Goal: Information Seeking & Learning: Learn about a topic

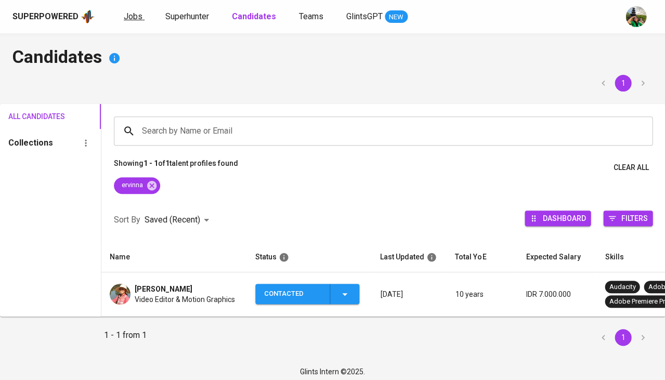
click at [129, 15] on span "Jobs" at bounding box center [133, 16] width 19 height 10
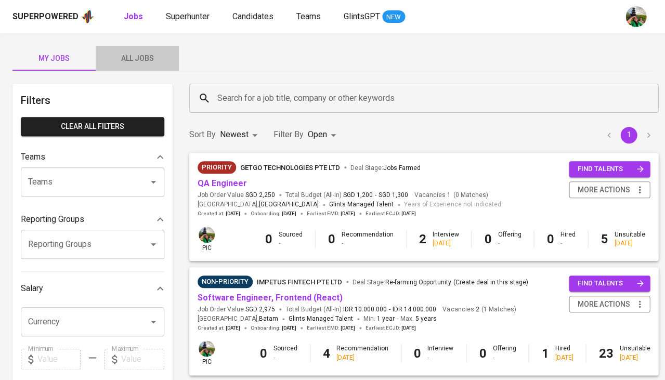
click at [151, 55] on span "All Jobs" at bounding box center [137, 58] width 71 height 13
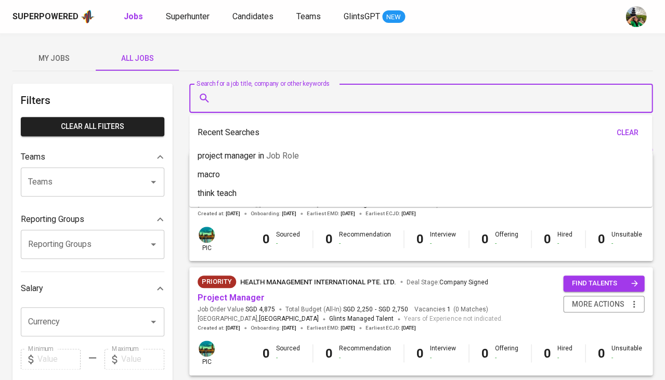
click at [253, 88] on input "Search for a job title, company or other keywords" at bounding box center [423, 98] width 417 height 20
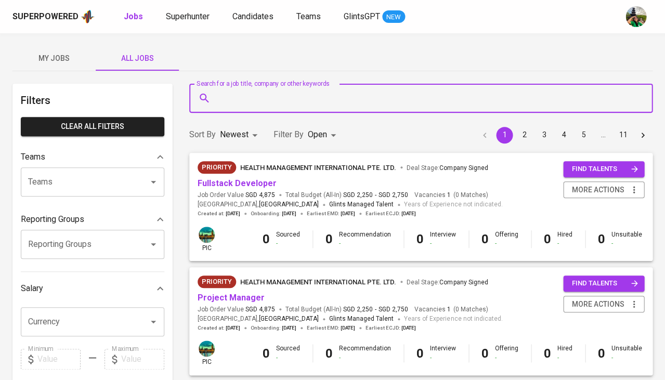
click at [253, 88] on input "Search for a job title, company or other keywords" at bounding box center [423, 98] width 417 height 20
click at [253, 88] on input "s" at bounding box center [423, 98] width 417 height 20
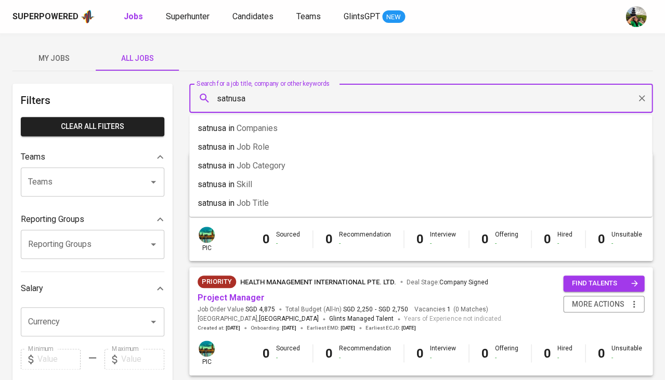
type input "satnusa"
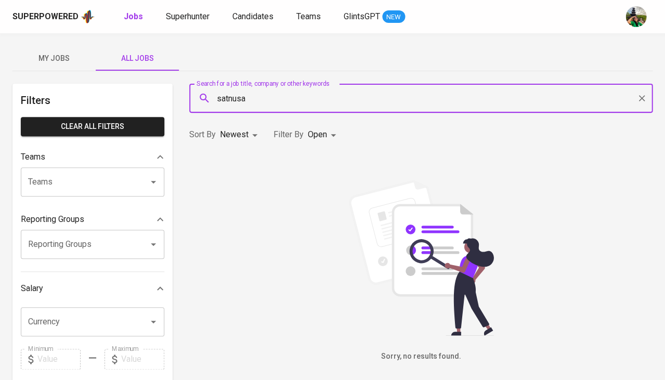
click at [251, 132] on body "Superpowered Jobs Superhunter Candidates Teams GlintsGPT NEW My Jobs All Jobs F…" at bounding box center [332, 355] width 665 height 710
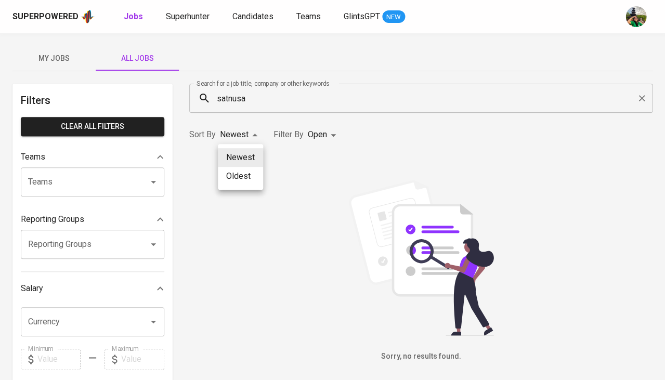
click at [326, 136] on div at bounding box center [332, 190] width 665 height 380
click at [326, 136] on body "Superpowered Jobs Superhunter Candidates Teams GlintsGPT NEW My Jobs All Jobs F…" at bounding box center [332, 355] width 665 height 710
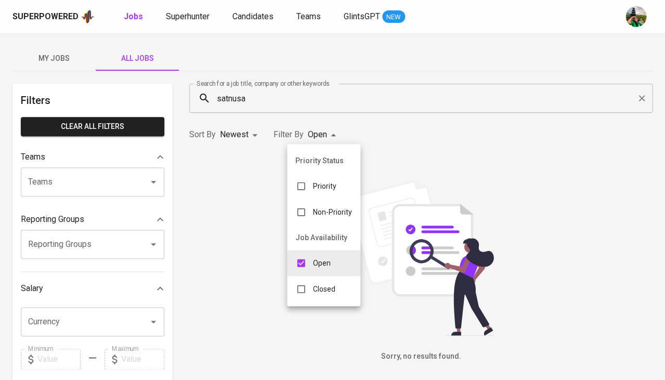
click at [305, 279] on input "checkbox" at bounding box center [301, 289] width 20 height 20
checkbox input "true"
type input "OPEN,CLOSE"
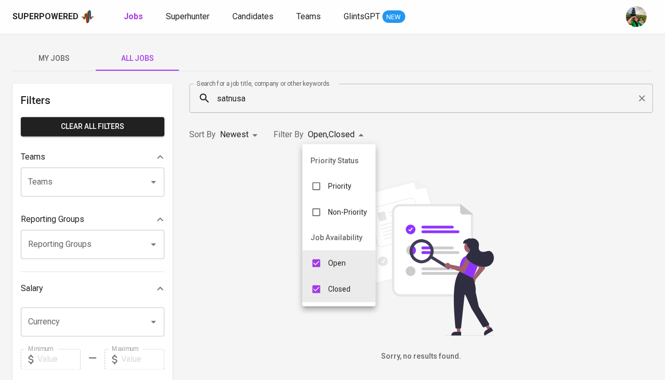
click at [321, 253] on input "checkbox" at bounding box center [316, 263] width 20 height 20
checkbox input "false"
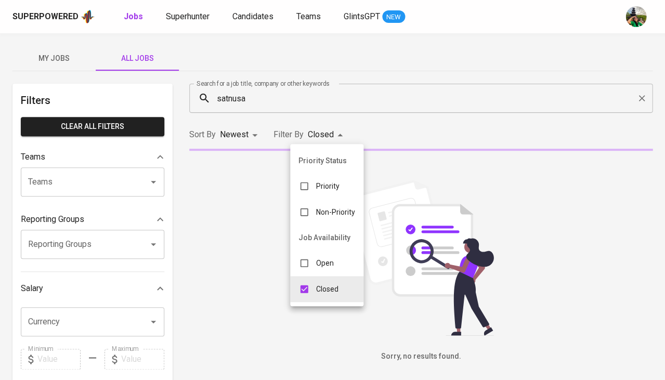
type input "CLOSE"
click at [260, 209] on div at bounding box center [332, 190] width 665 height 380
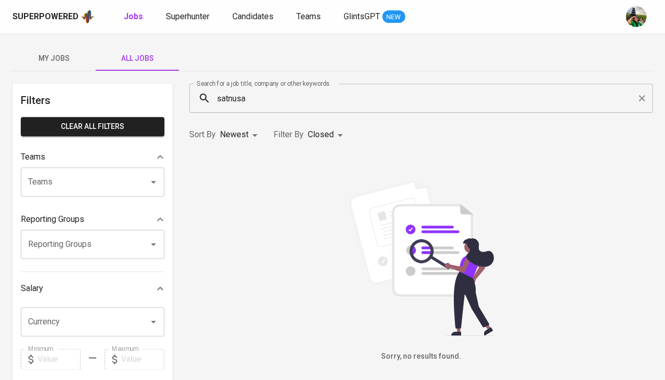
click at [267, 101] on input "satnusa" at bounding box center [423, 98] width 417 height 20
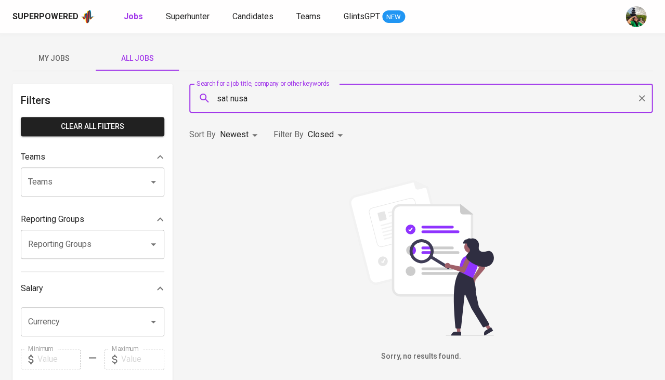
type input "sat nusa"
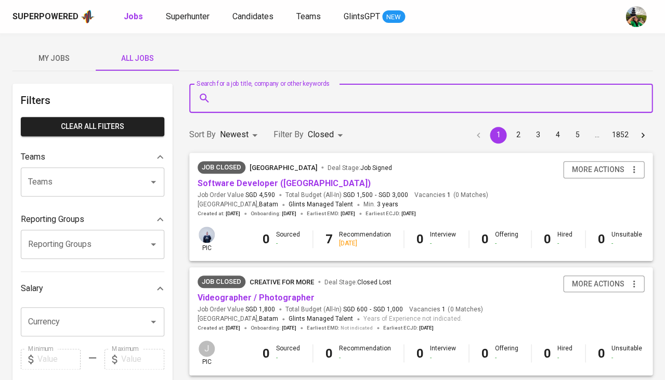
click at [71, 201] on div "Filters Clear All filters Teams Teams Teams Reporting Groups Reporting Groups R…" at bounding box center [92, 377] width 160 height 586
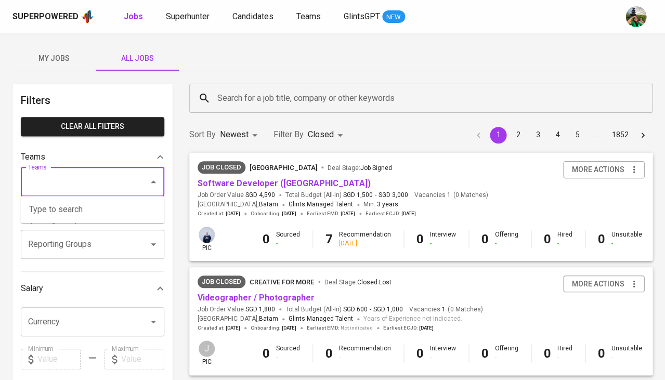
click at [75, 187] on input "Teams" at bounding box center [77, 182] width 105 height 20
type input "erw"
click at [243, 21] on link "Candidates" at bounding box center [253, 16] width 43 height 13
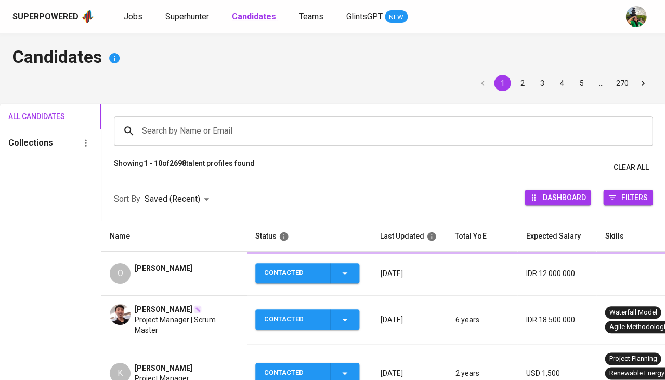
click at [250, 17] on b "Candidates" at bounding box center [254, 16] width 44 height 10
click at [212, 116] on div "Search by Name or Email" at bounding box center [383, 130] width 538 height 29
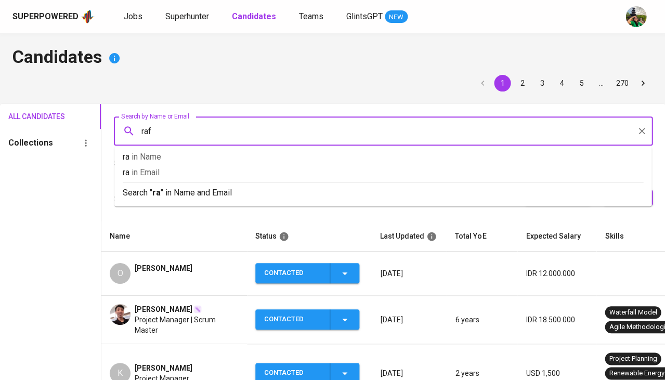
type input "rafi"
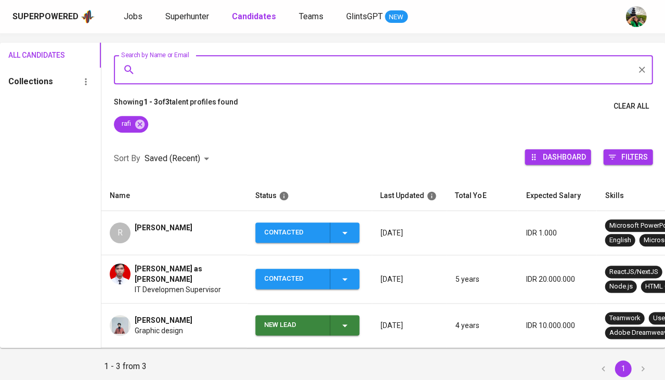
scroll to position [71, 0]
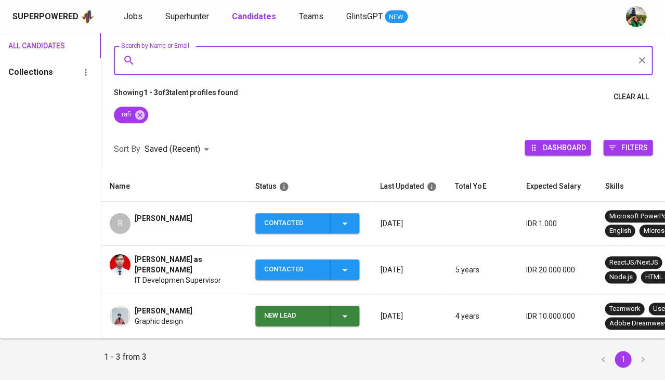
click at [187, 222] on div "[PERSON_NAME]" at bounding box center [164, 223] width 58 height 21
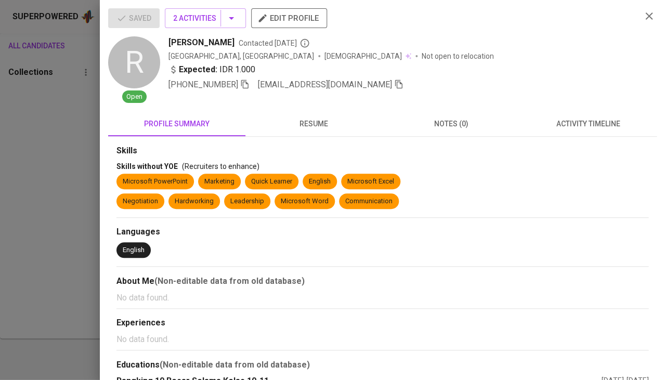
click at [318, 132] on button "resume" at bounding box center [313, 123] width 137 height 25
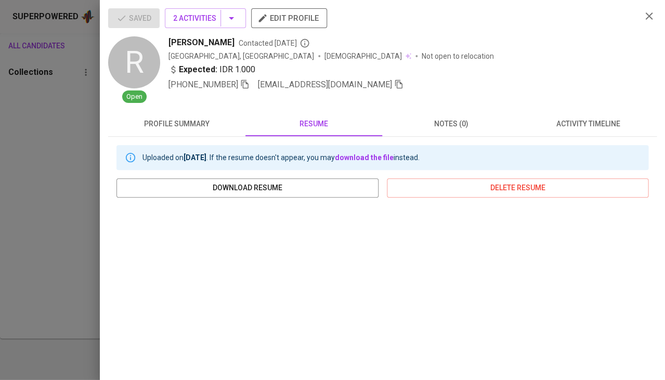
click at [579, 127] on span "activity timeline" at bounding box center [588, 123] width 125 height 13
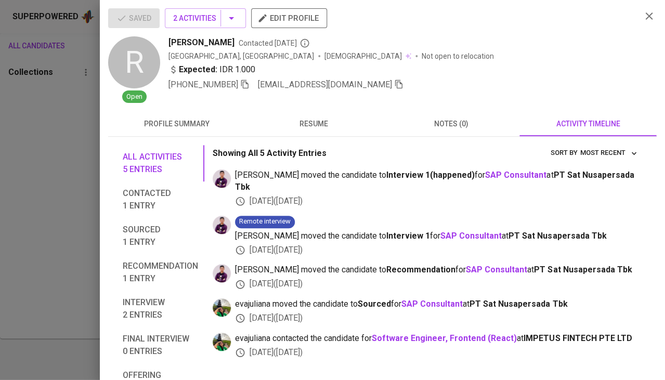
click at [251, 82] on div "[PHONE_NUMBER] [EMAIL_ADDRESS][DOMAIN_NAME]" at bounding box center [285, 84] width 235 height 12
click at [244, 83] on icon "button" at bounding box center [244, 84] width 9 height 9
click at [305, 127] on span "resume" at bounding box center [314, 123] width 125 height 13
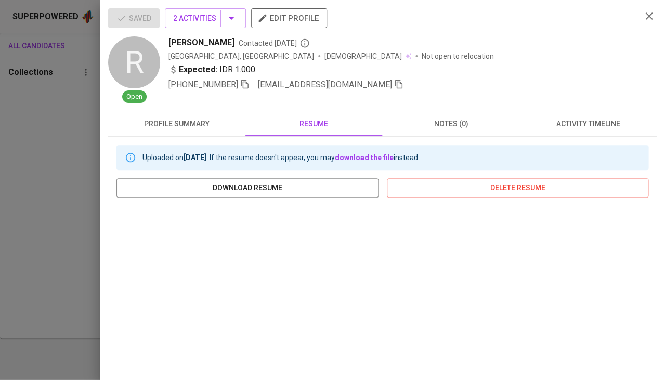
click at [585, 127] on span "activity timeline" at bounding box center [588, 123] width 125 height 13
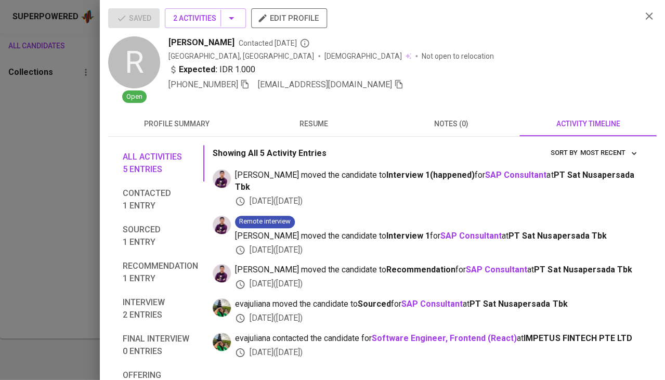
click at [324, 123] on span "resume" at bounding box center [314, 123] width 125 height 13
